Goal: Subscribe to service/newsletter

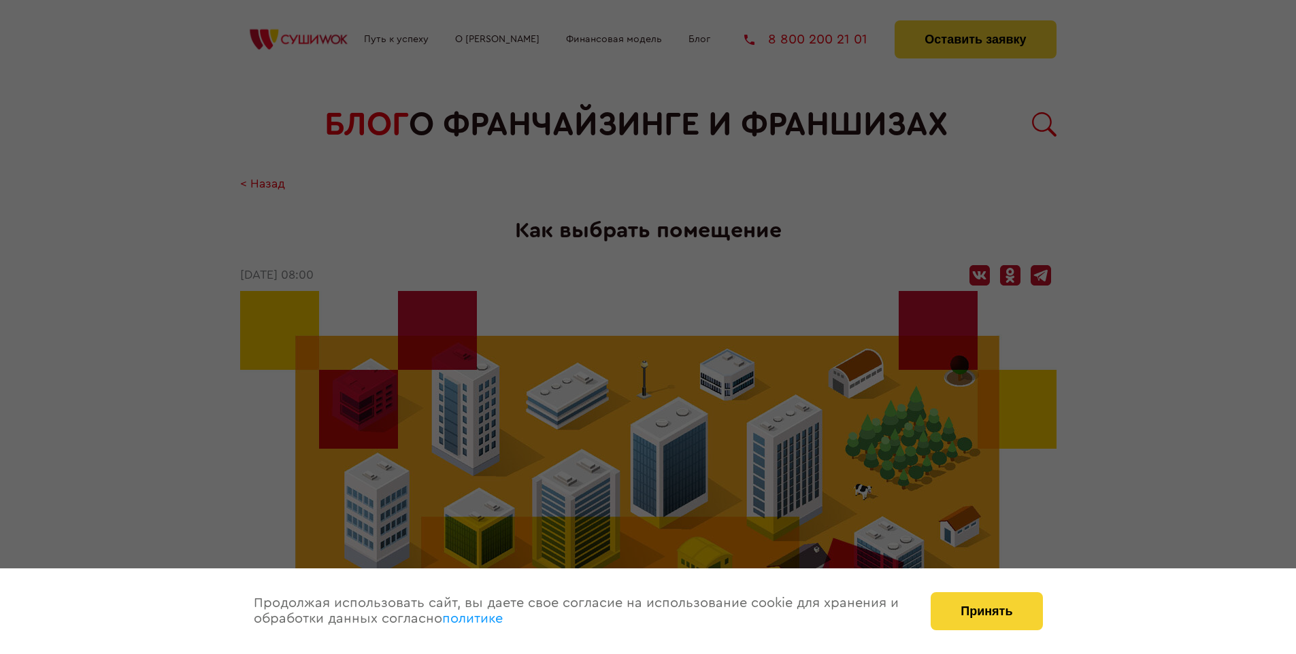
scroll to position [1859, 0]
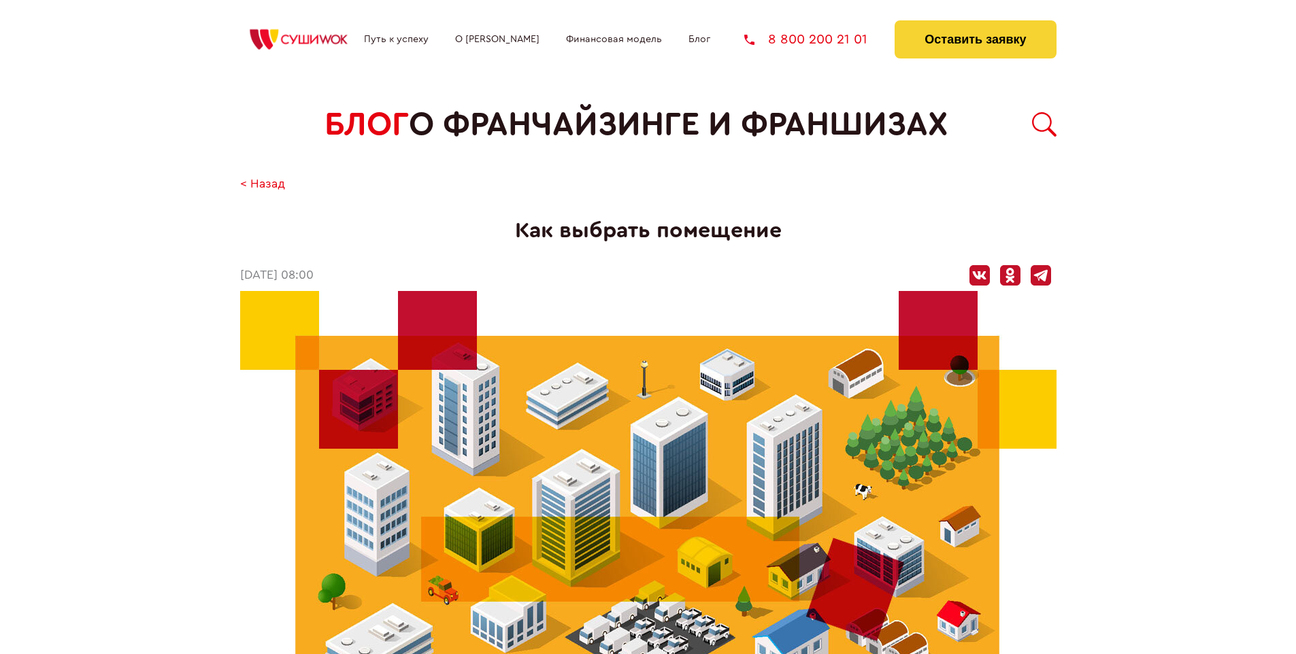
scroll to position [1859, 0]
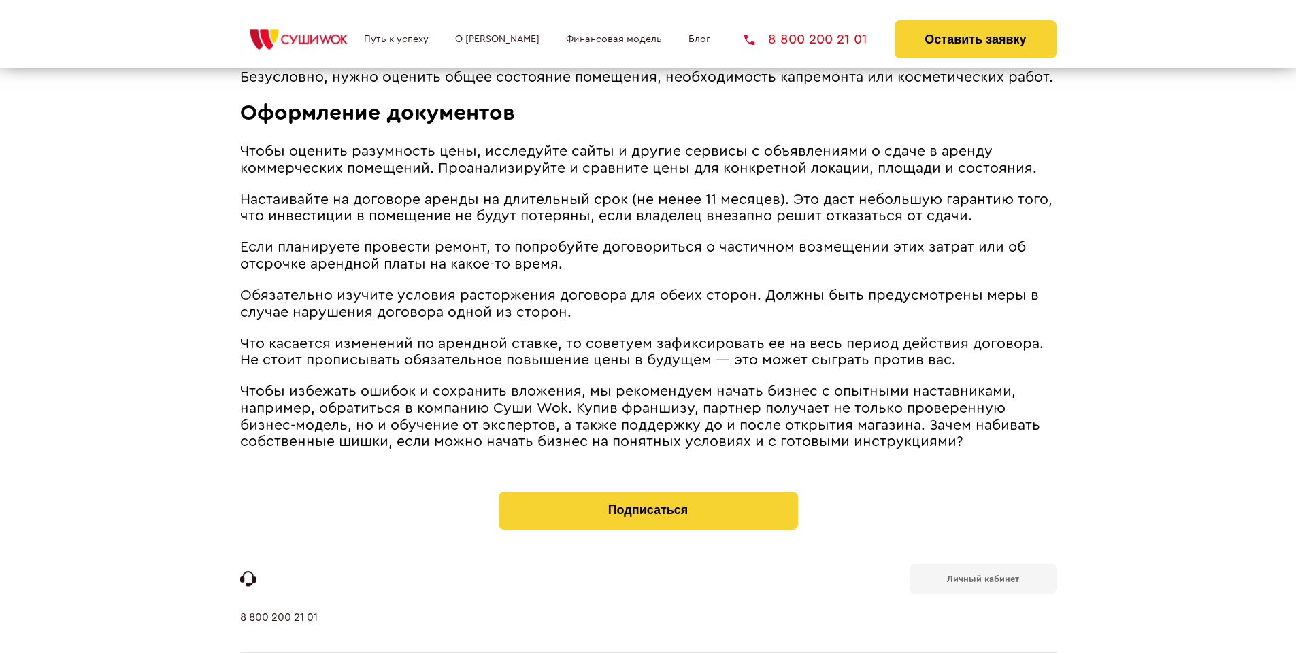
click at [982, 575] on b "Личный кабинет" at bounding box center [983, 579] width 72 height 9
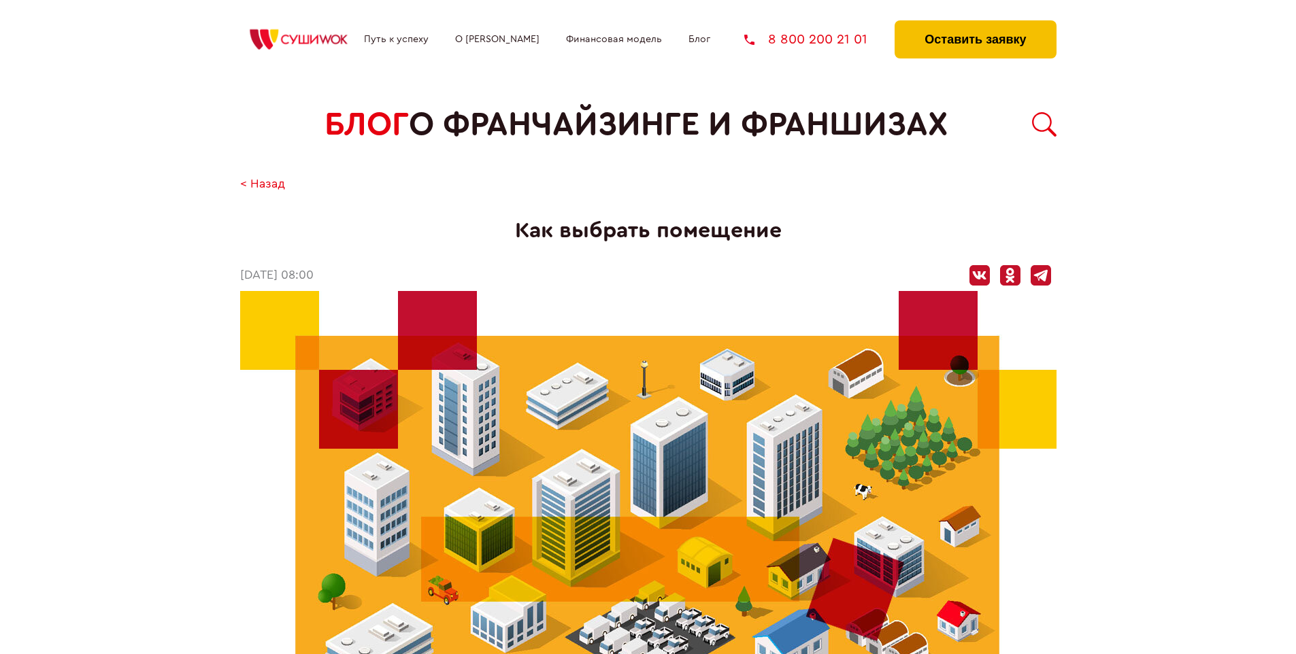
click at [975, 24] on button "Оставить заявку" at bounding box center [975, 39] width 161 height 38
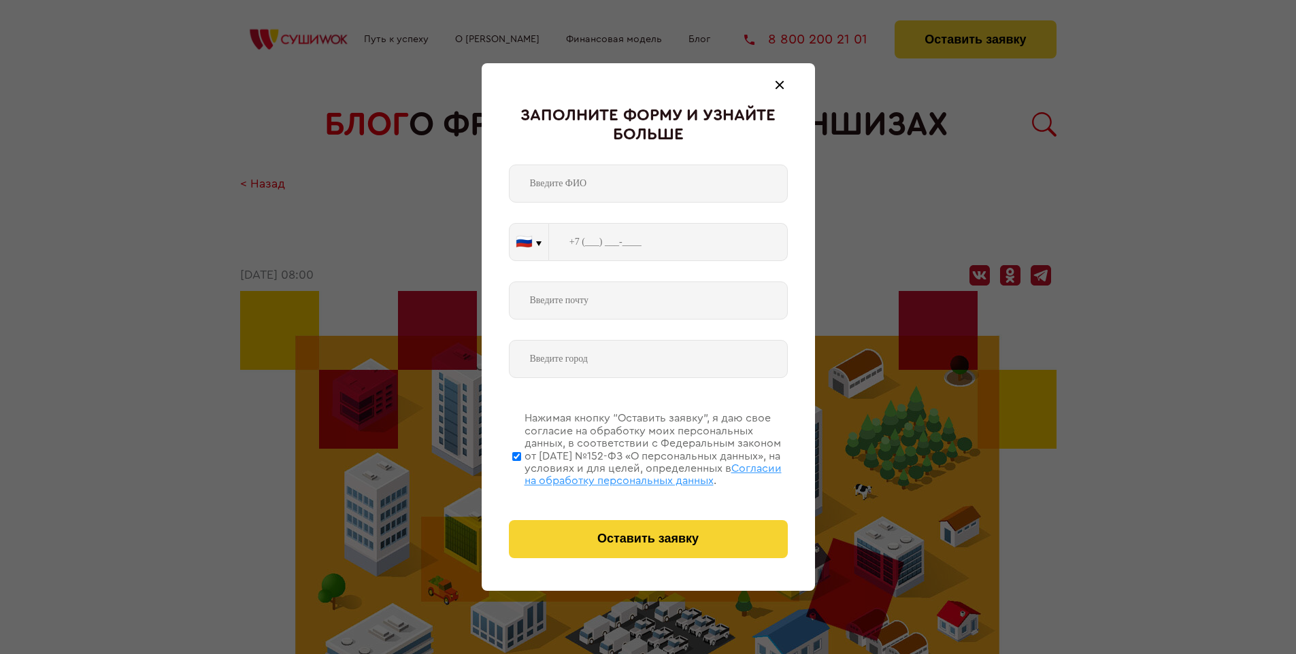
click at [631, 473] on span "Согласии на обработку персональных данных" at bounding box center [653, 474] width 257 height 23
click at [521, 473] on input "Нажимая кнопку “Оставить заявку”, я даю свое согласие на обработку моих персона…" at bounding box center [516, 456] width 9 height 109
checkbox input "false"
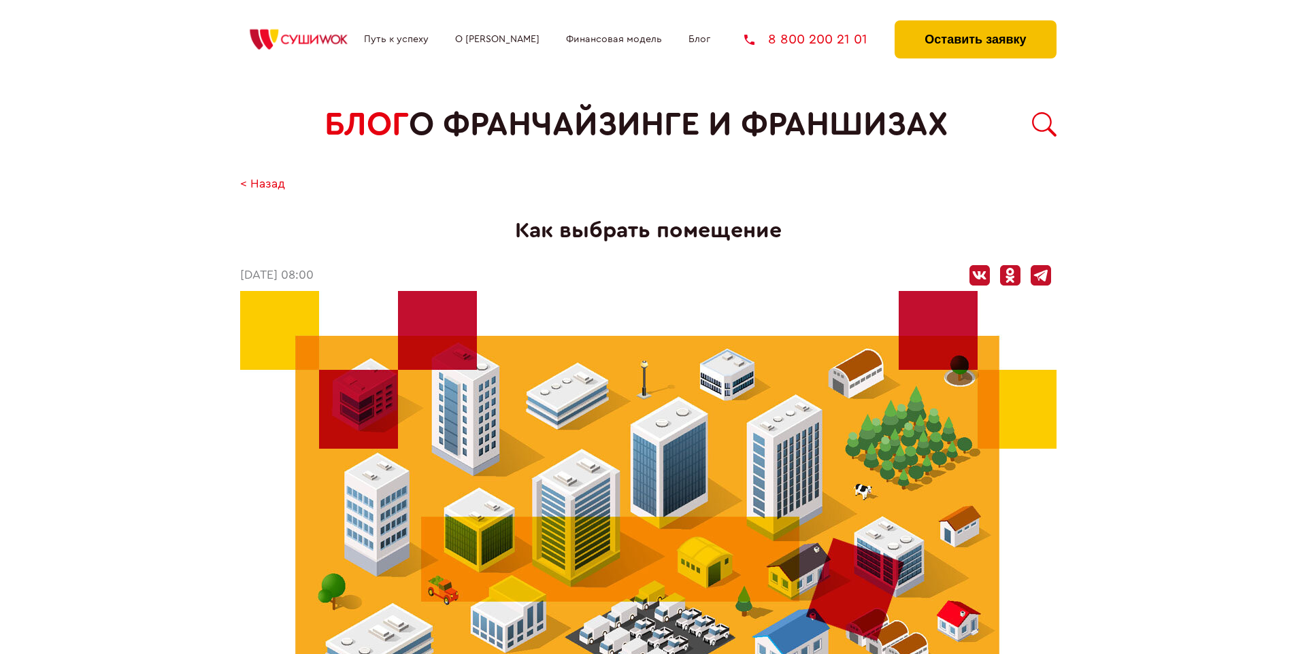
click at [975, 24] on button "Оставить заявку" at bounding box center [975, 39] width 161 height 38
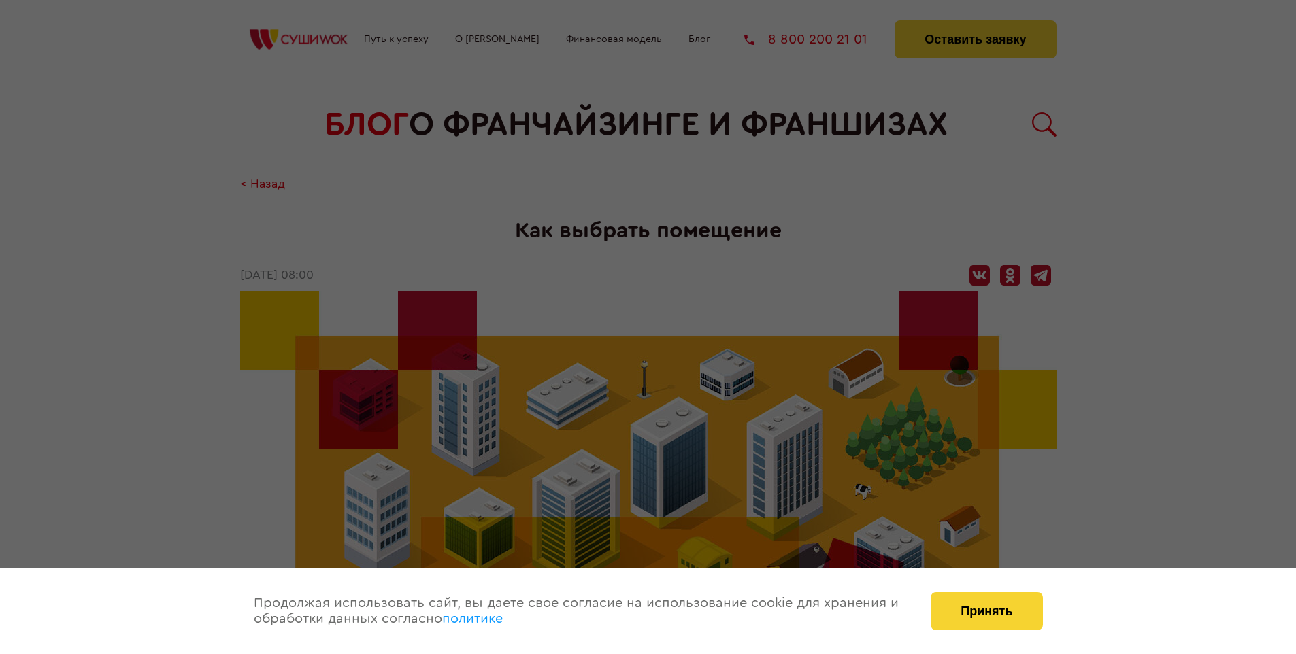
scroll to position [1859, 0]
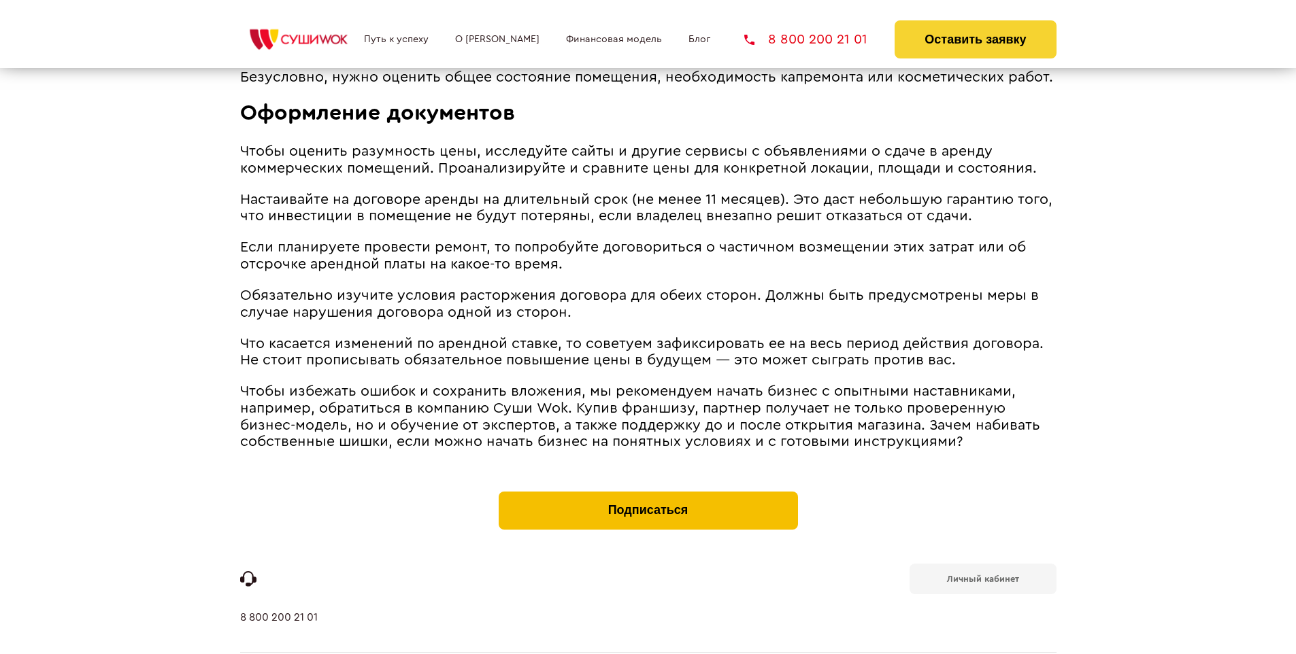
click at [648, 492] on button "Подписаться" at bounding box center [648, 511] width 299 height 38
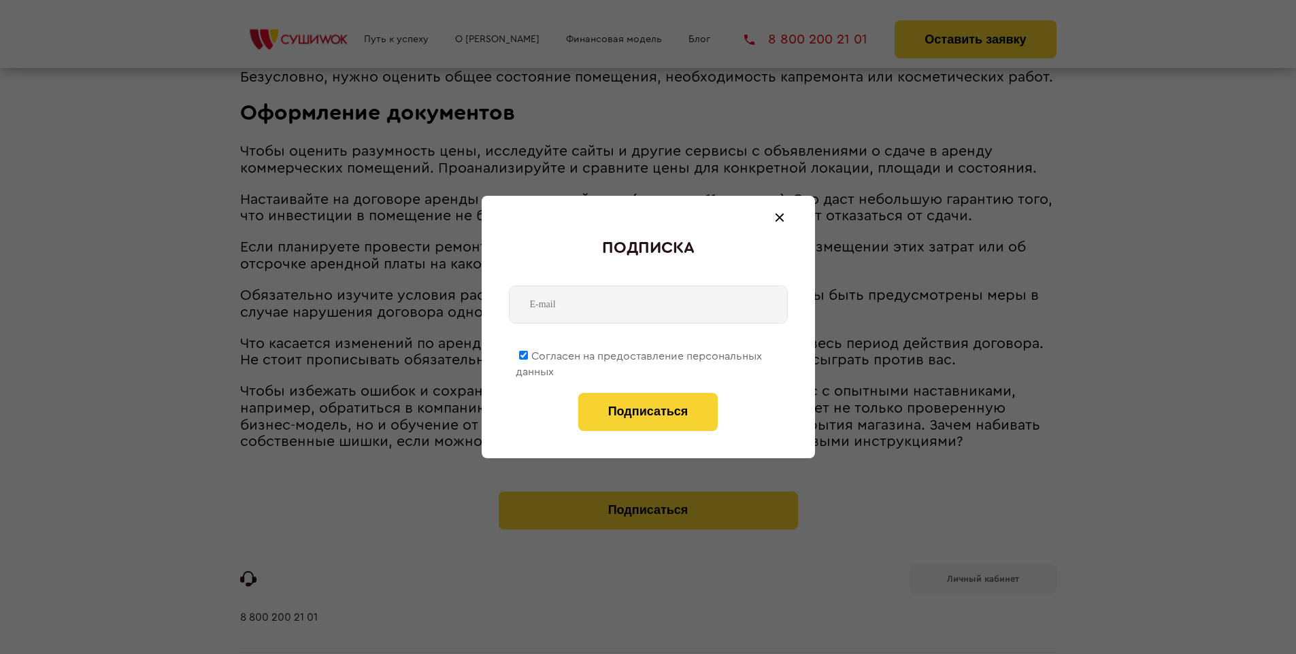
click at [640, 354] on span "Согласен на предоставление персональных данных" at bounding box center [639, 364] width 246 height 27
click at [528, 354] on input "Согласен на предоставление персональных данных" at bounding box center [523, 355] width 9 height 9
checkbox input "false"
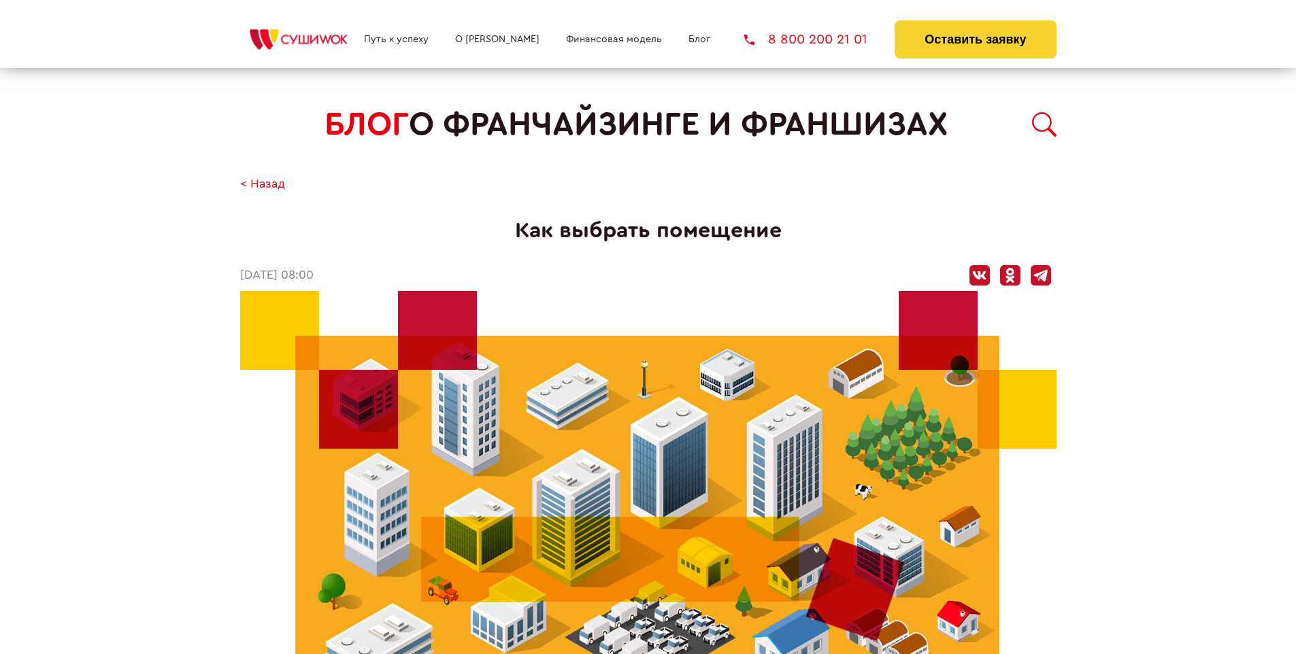
scroll to position [1859, 0]
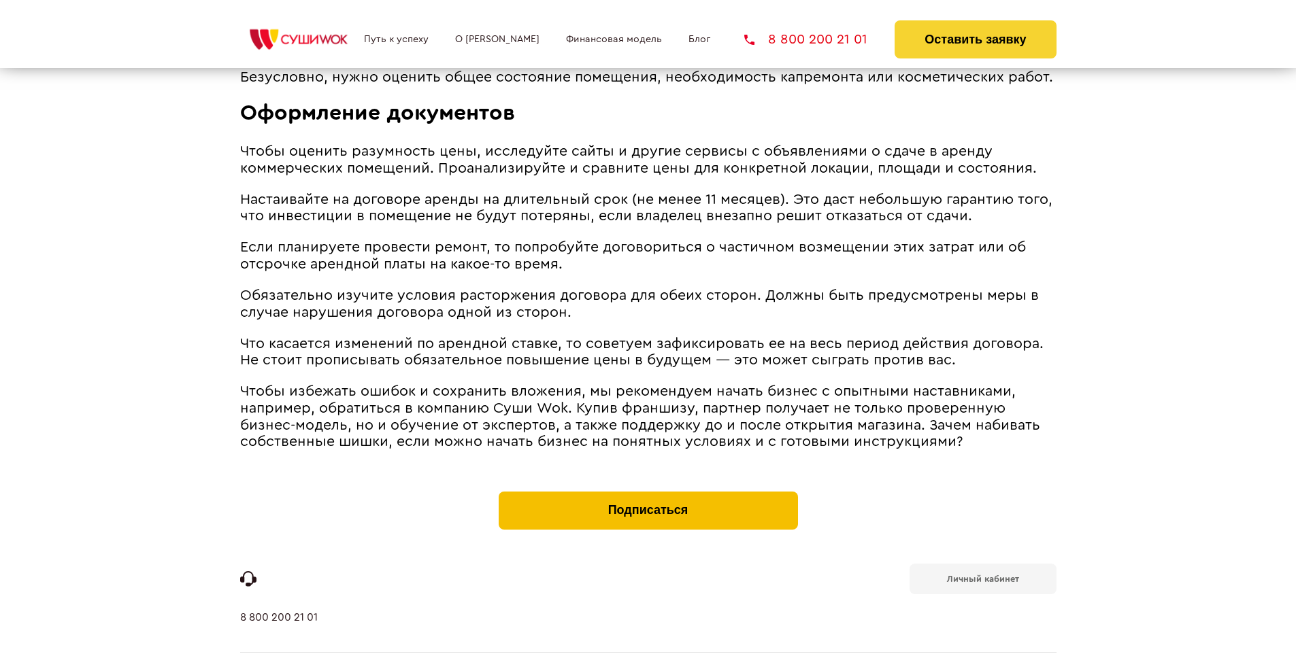
click at [648, 492] on button "Подписаться" at bounding box center [648, 511] width 299 height 38
